Goal: Information Seeking & Learning: Check status

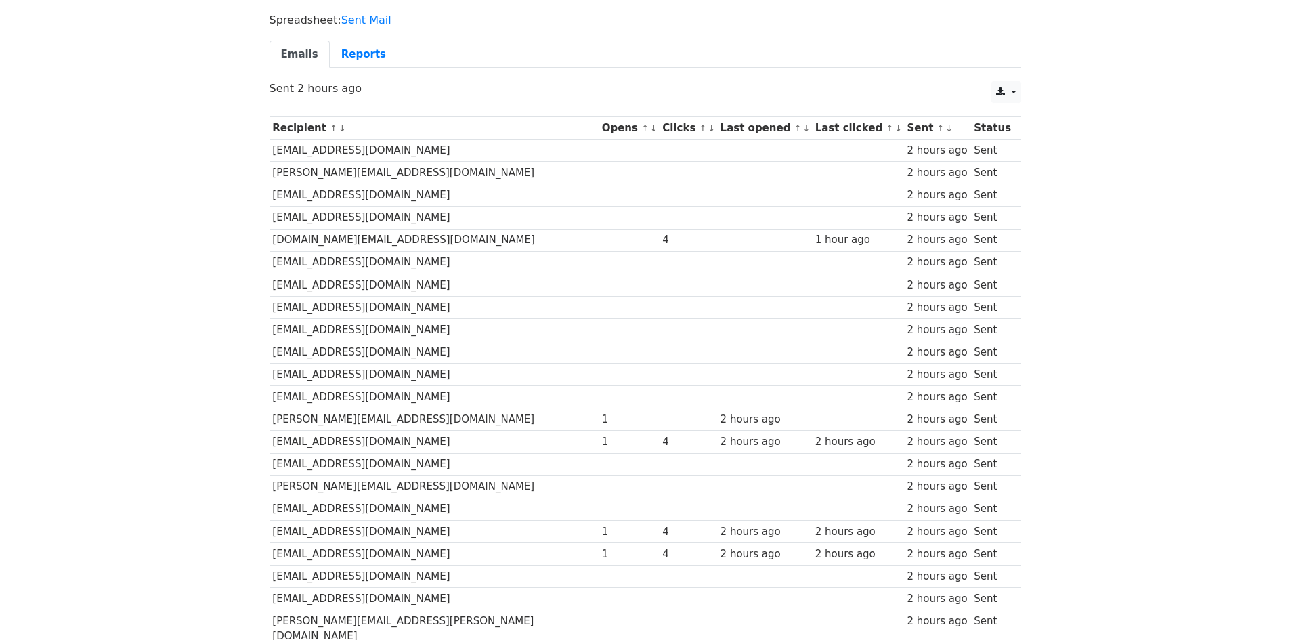
scroll to position [40, 0]
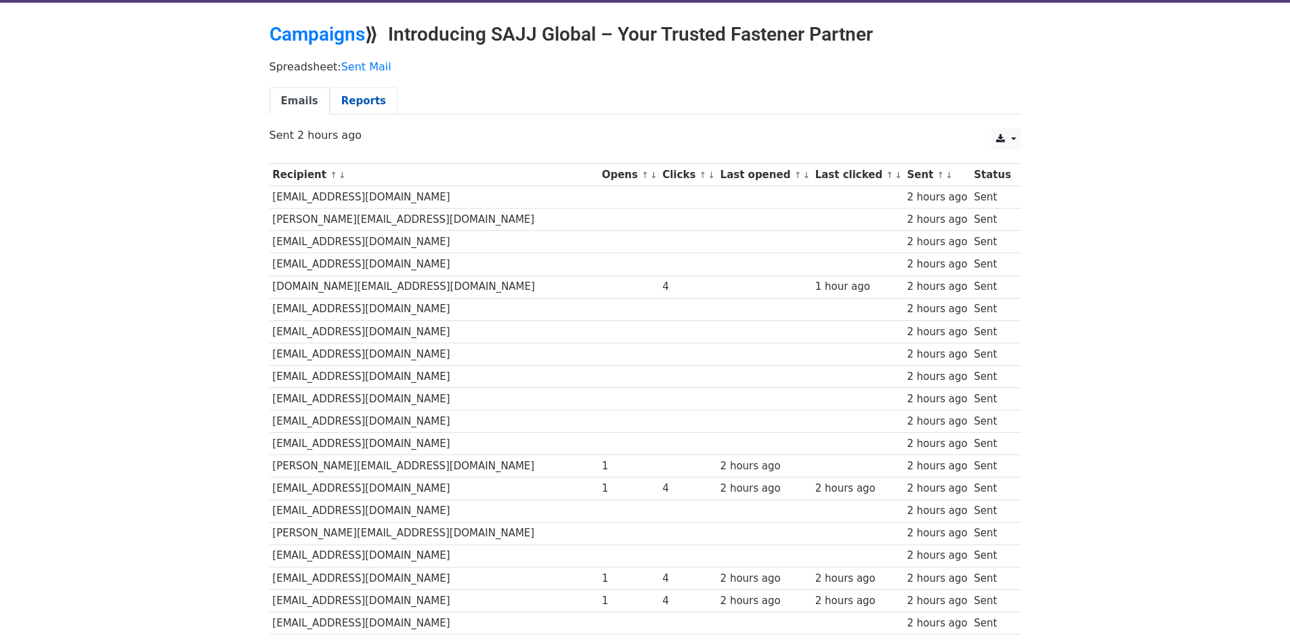
click at [355, 107] on link "Reports" at bounding box center [364, 101] width 68 height 28
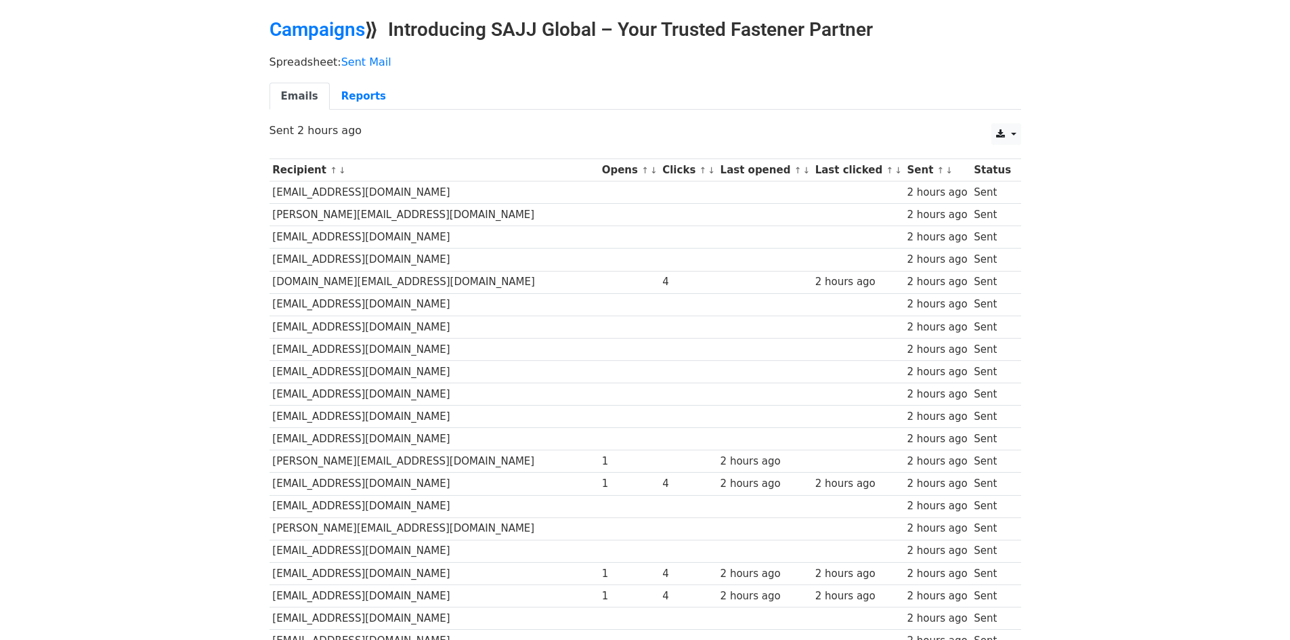
scroll to position [40, 0]
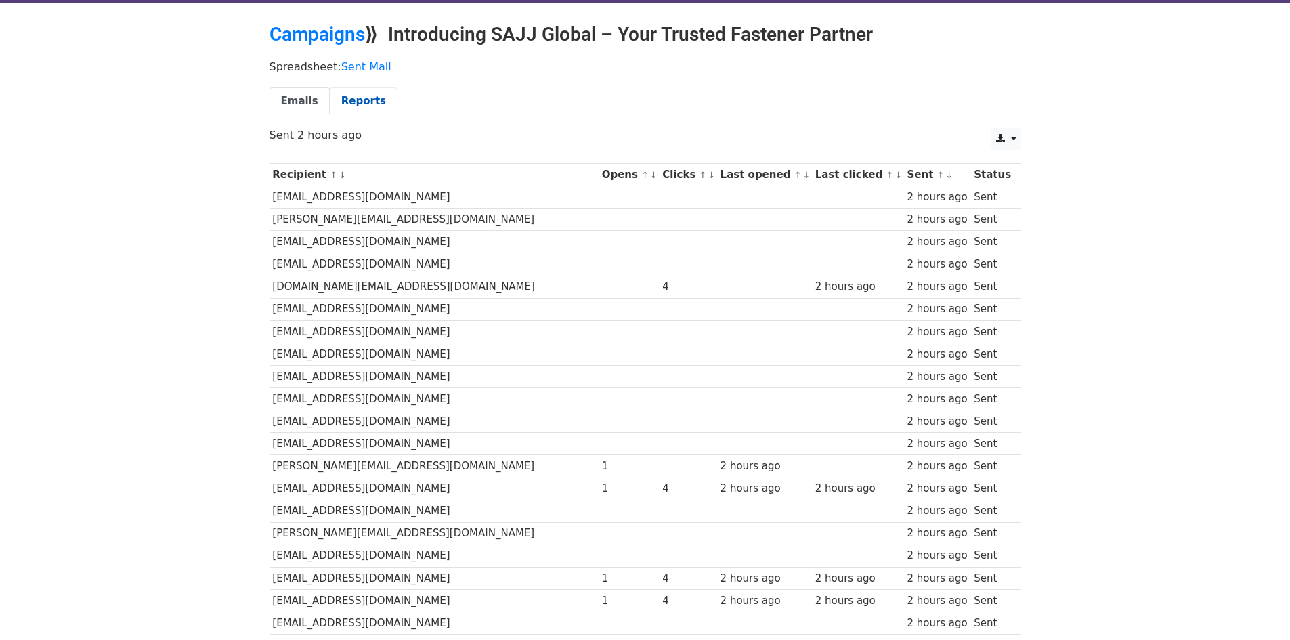
click at [371, 108] on link "Reports" at bounding box center [364, 101] width 68 height 28
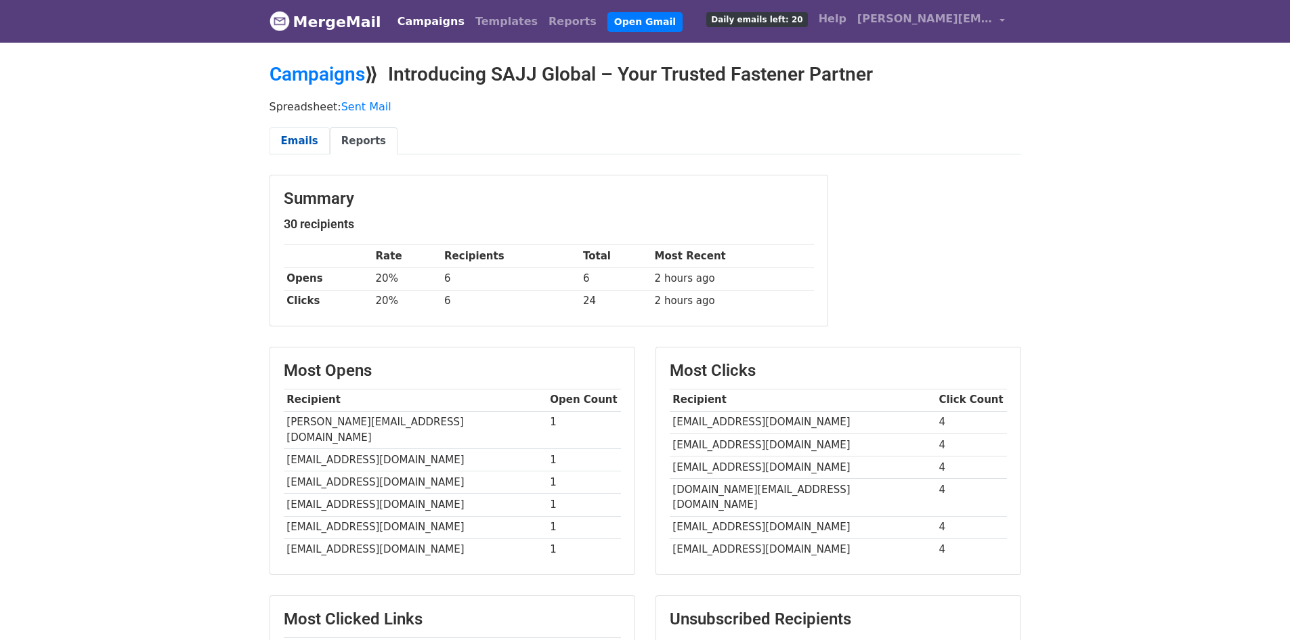
click at [296, 136] on link "Emails" at bounding box center [299, 141] width 60 height 28
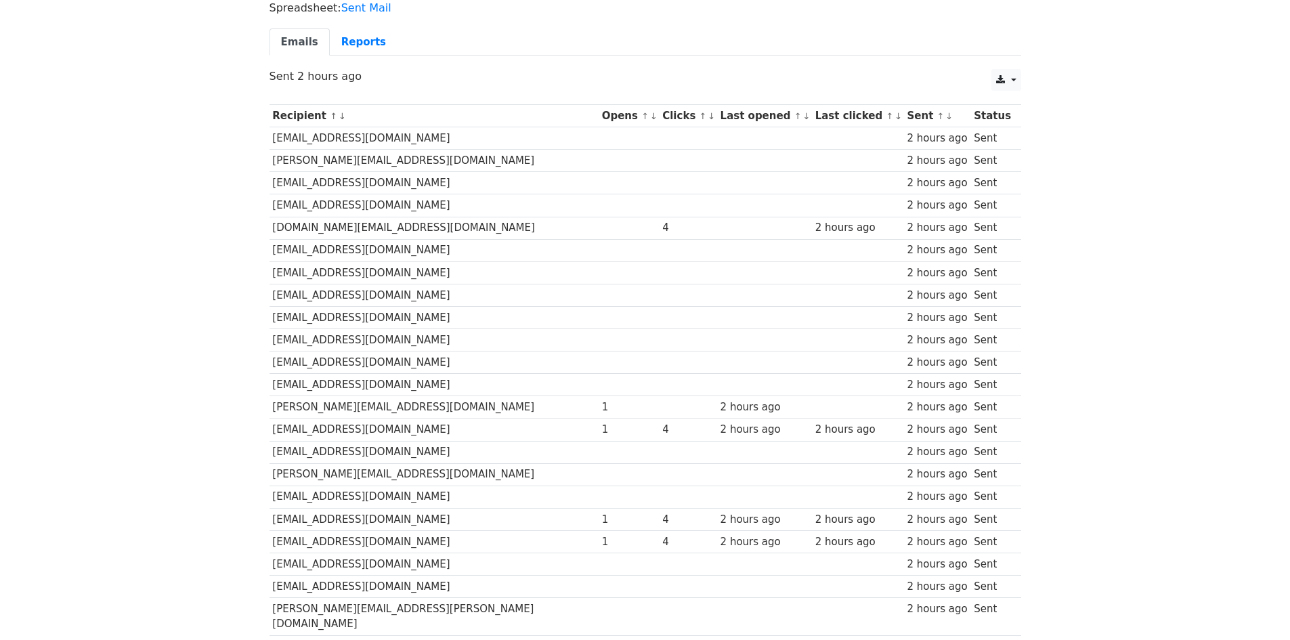
scroll to position [68, 0]
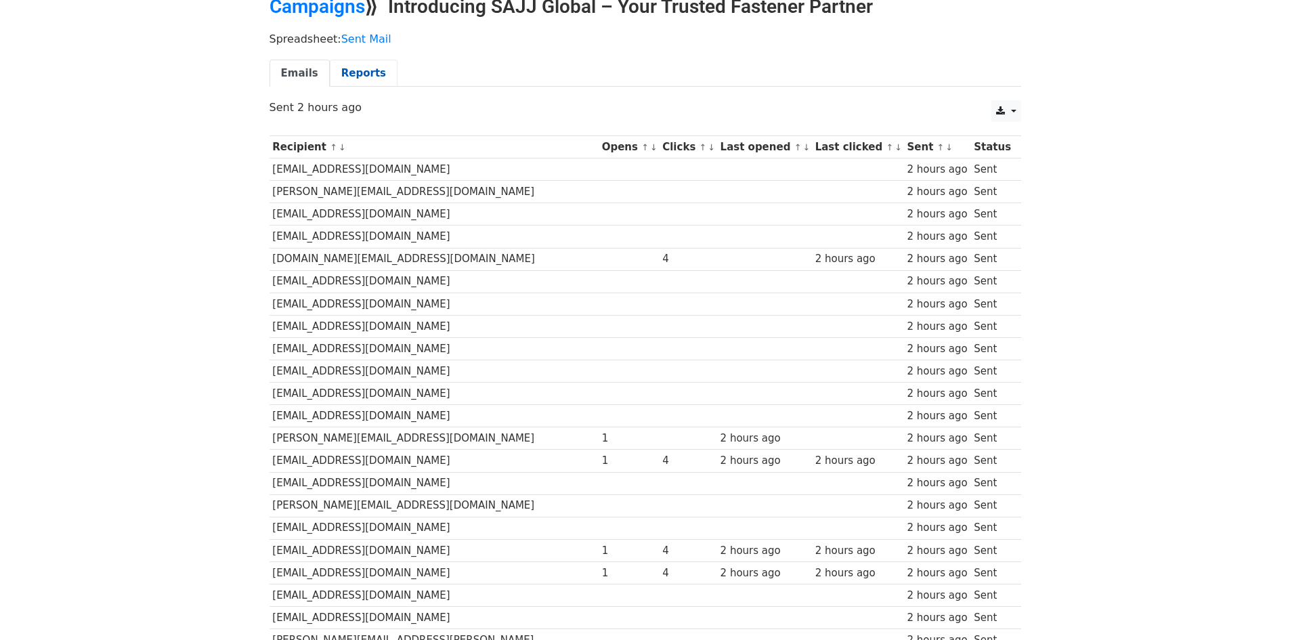
click at [360, 79] on link "Reports" at bounding box center [364, 74] width 68 height 28
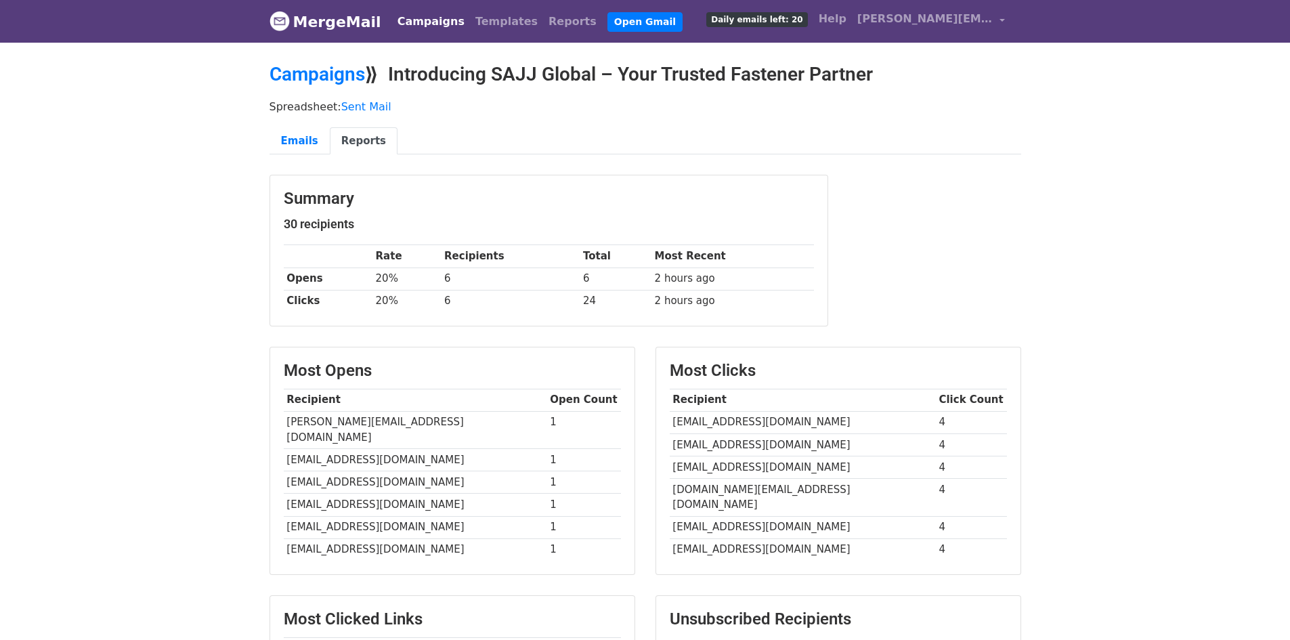
click at [336, 18] on link "MergeMail" at bounding box center [325, 21] width 112 height 28
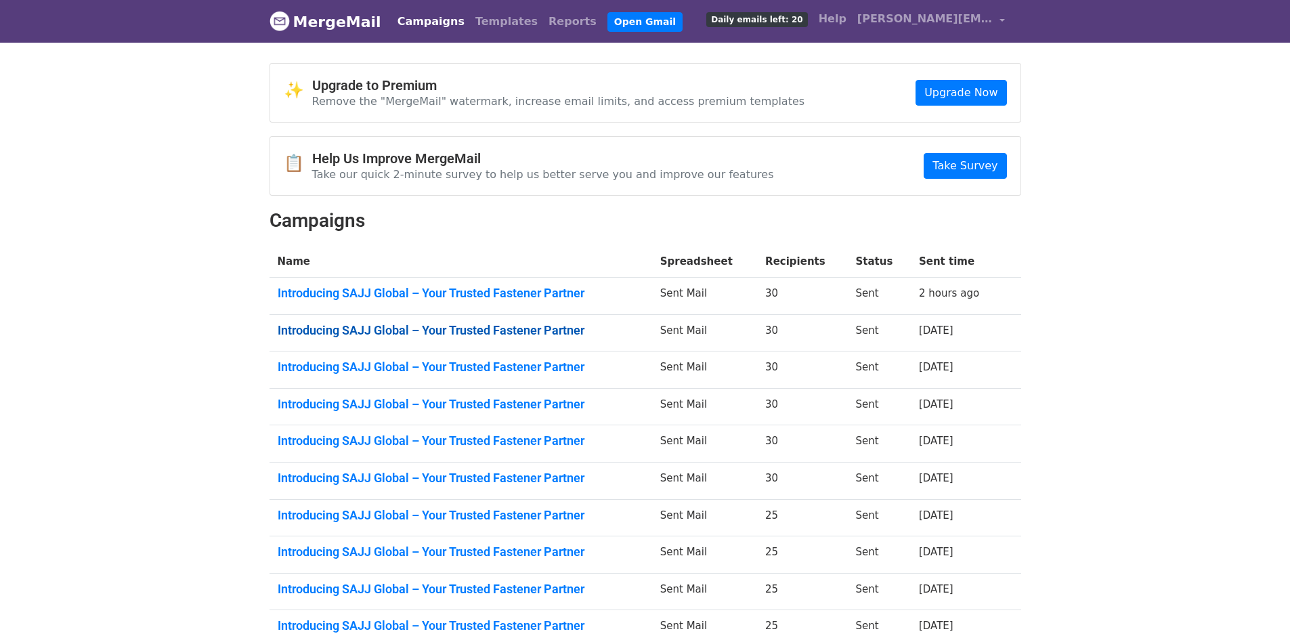
click at [362, 327] on link "Introducing SAJJ Global – Your Trusted Fastener Partner" at bounding box center [461, 330] width 366 height 15
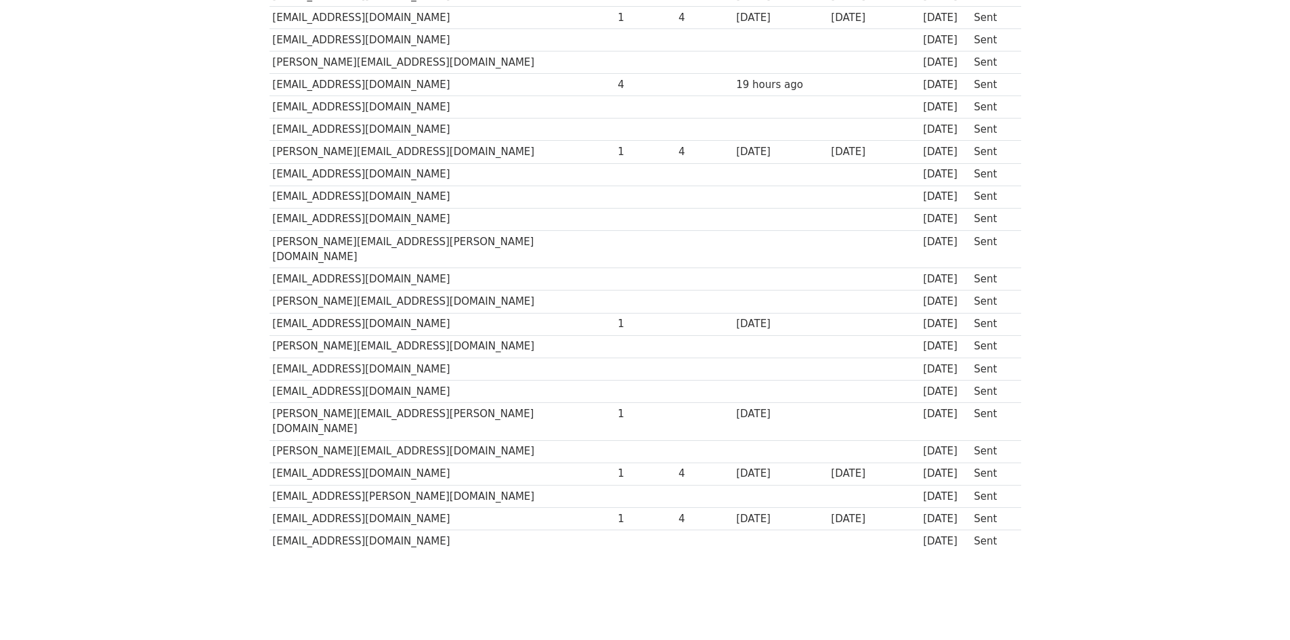
scroll to position [378, 0]
